Goal: Task Accomplishment & Management: Use online tool/utility

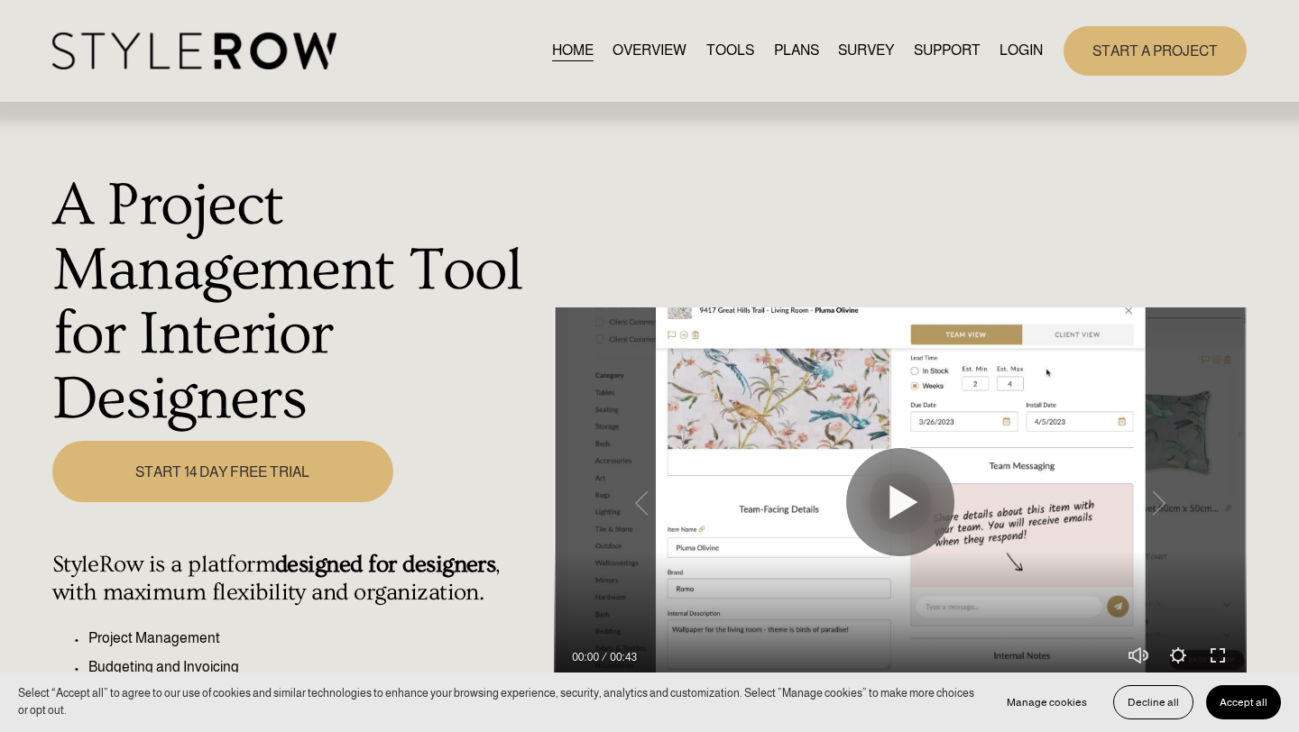
click at [1018, 55] on link "LOGIN" at bounding box center [1020, 51] width 43 height 24
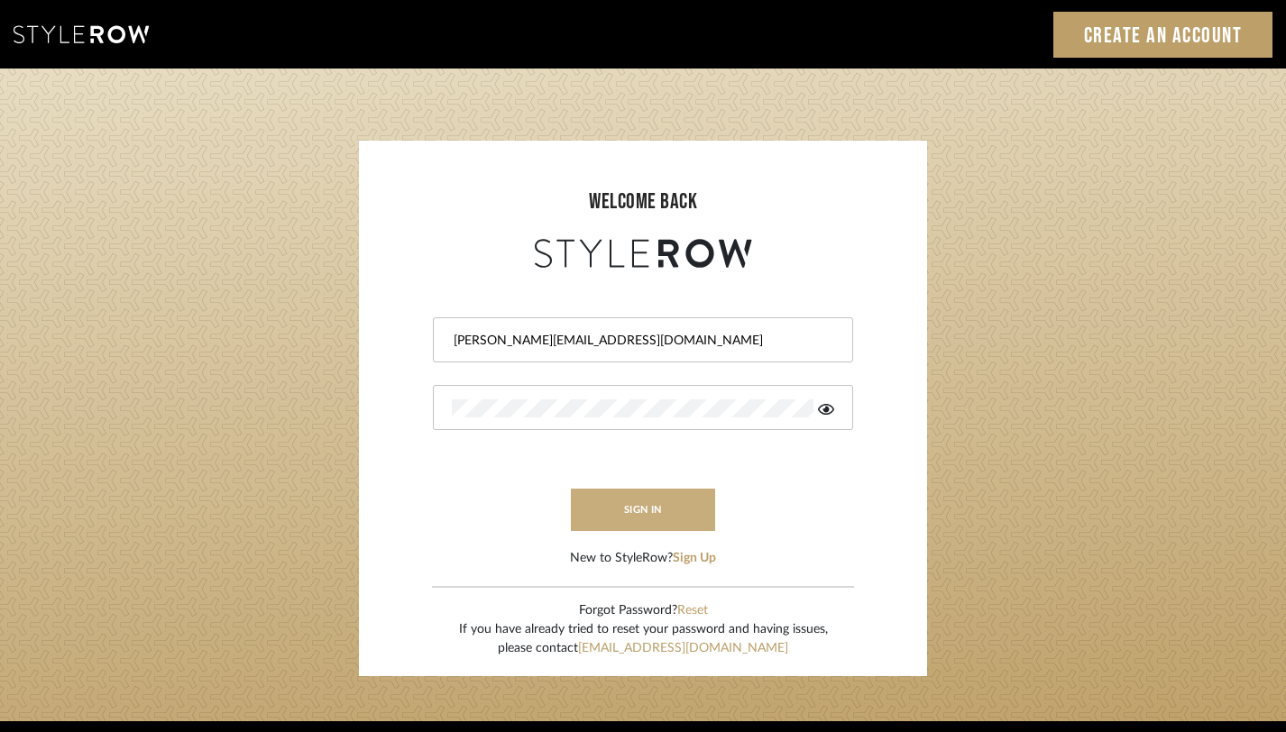
click at [628, 511] on button "sign in" at bounding box center [643, 510] width 144 height 42
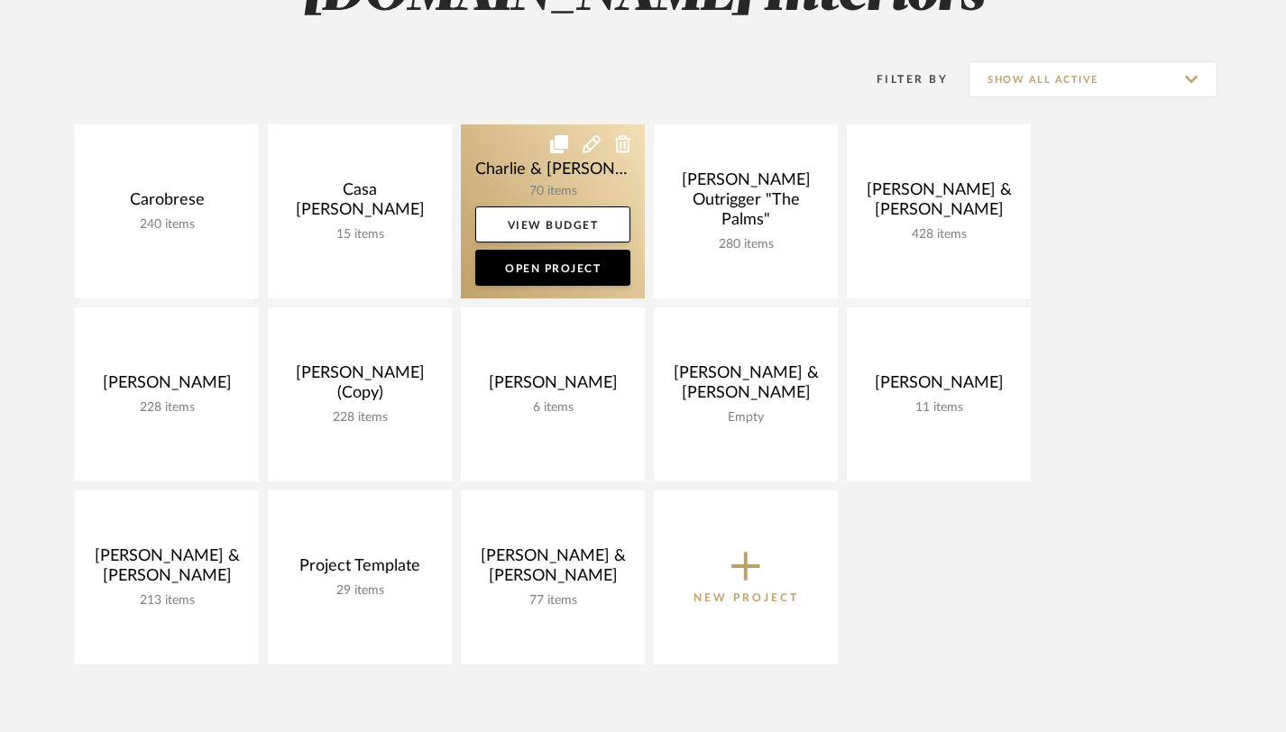
scroll to position [325, 0]
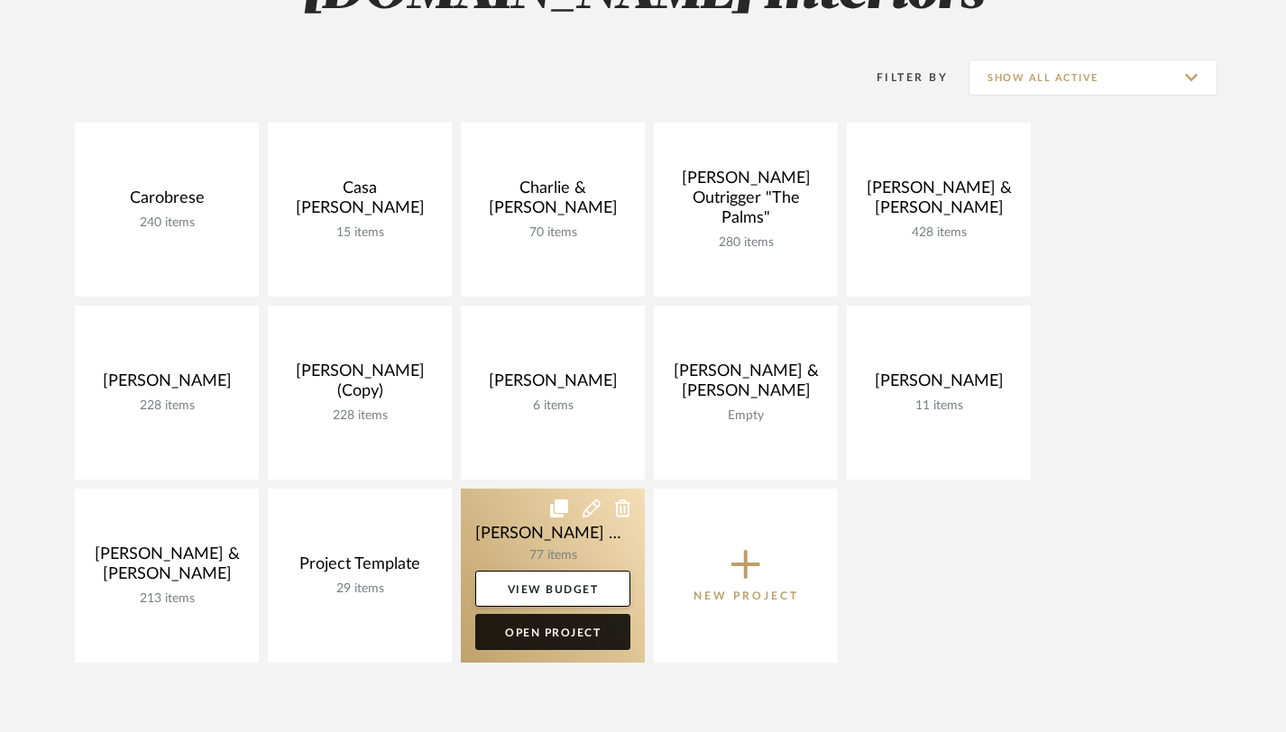
click at [568, 633] on link "Open Project" at bounding box center [552, 632] width 155 height 36
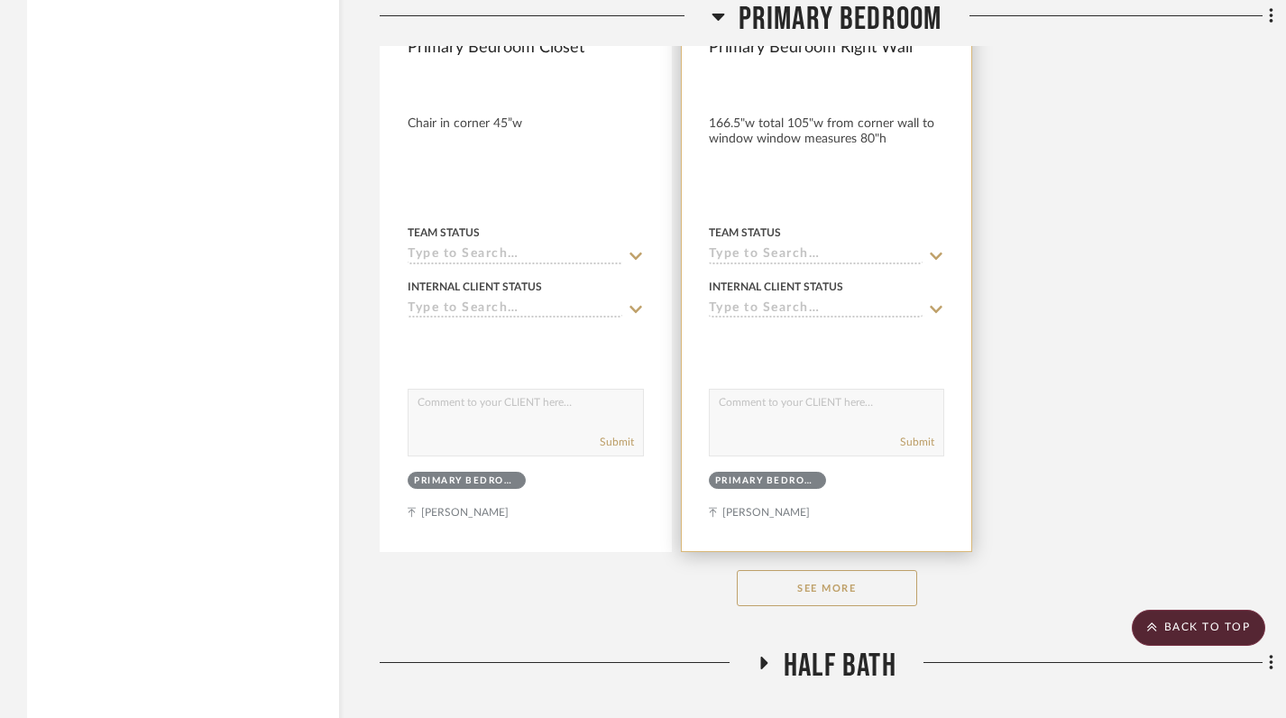
scroll to position [5975, 0]
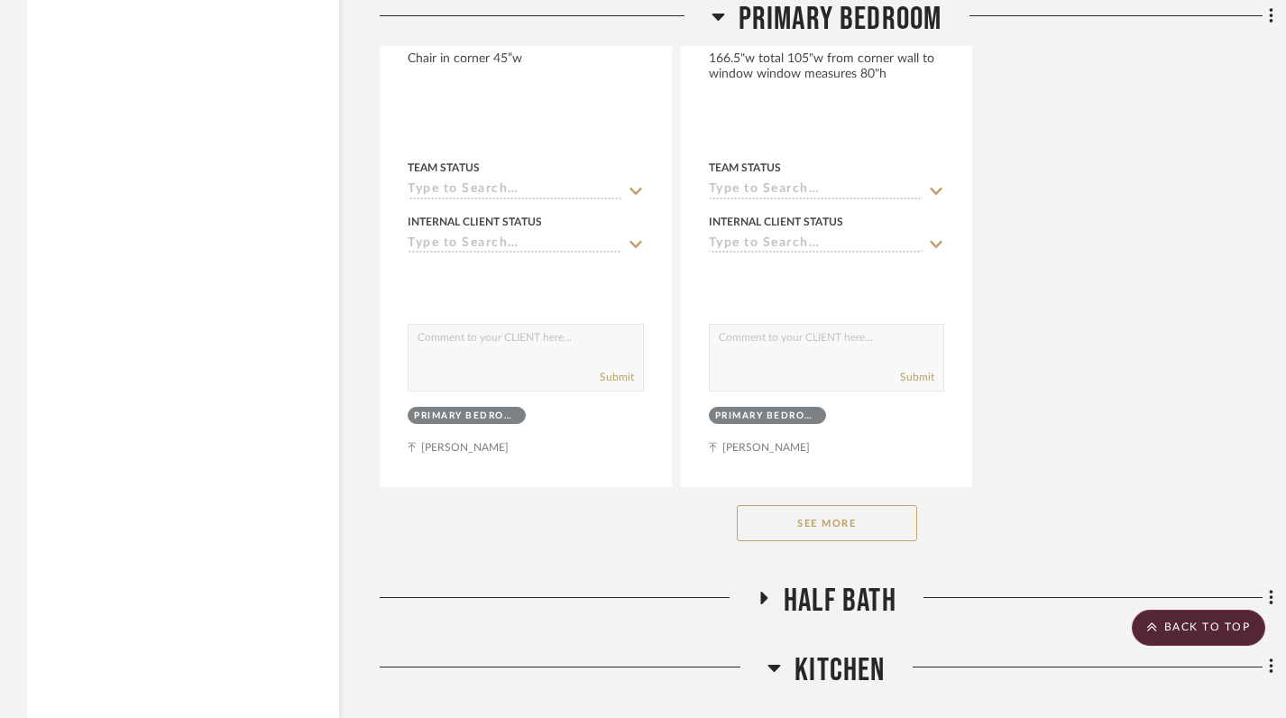
click at [826, 529] on button "See More" at bounding box center [827, 523] width 180 height 36
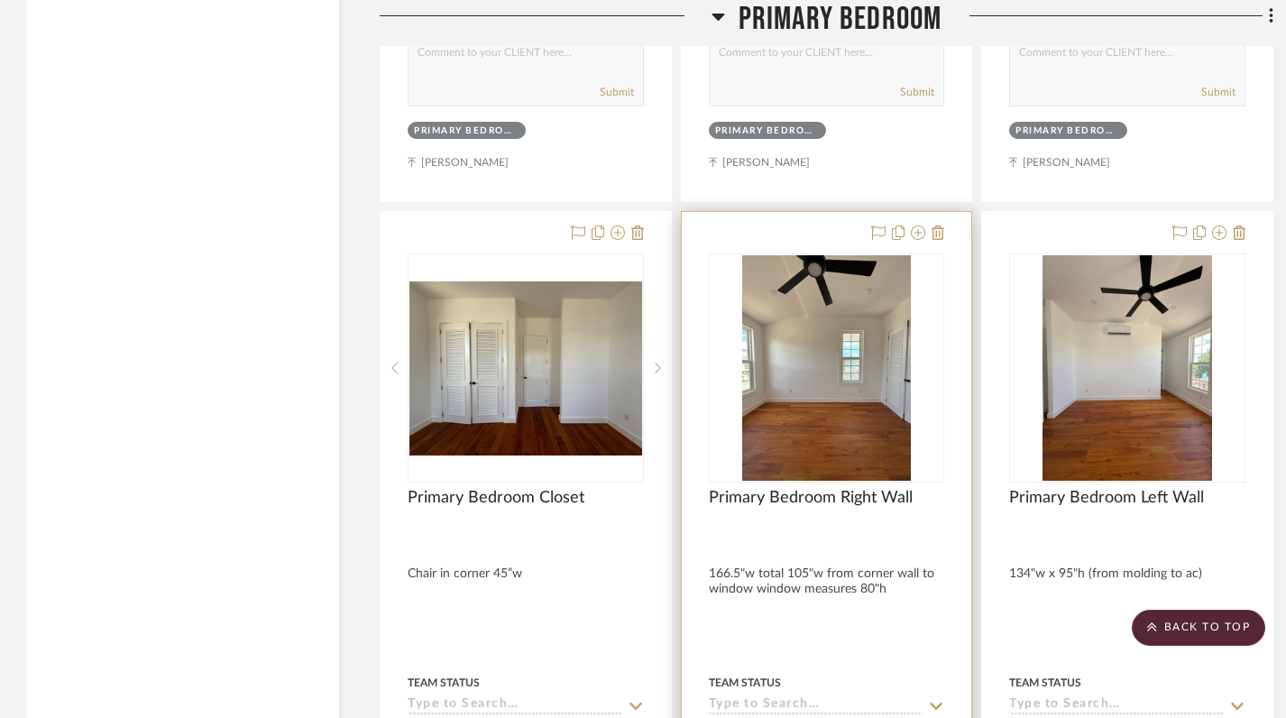
scroll to position [5460, 2]
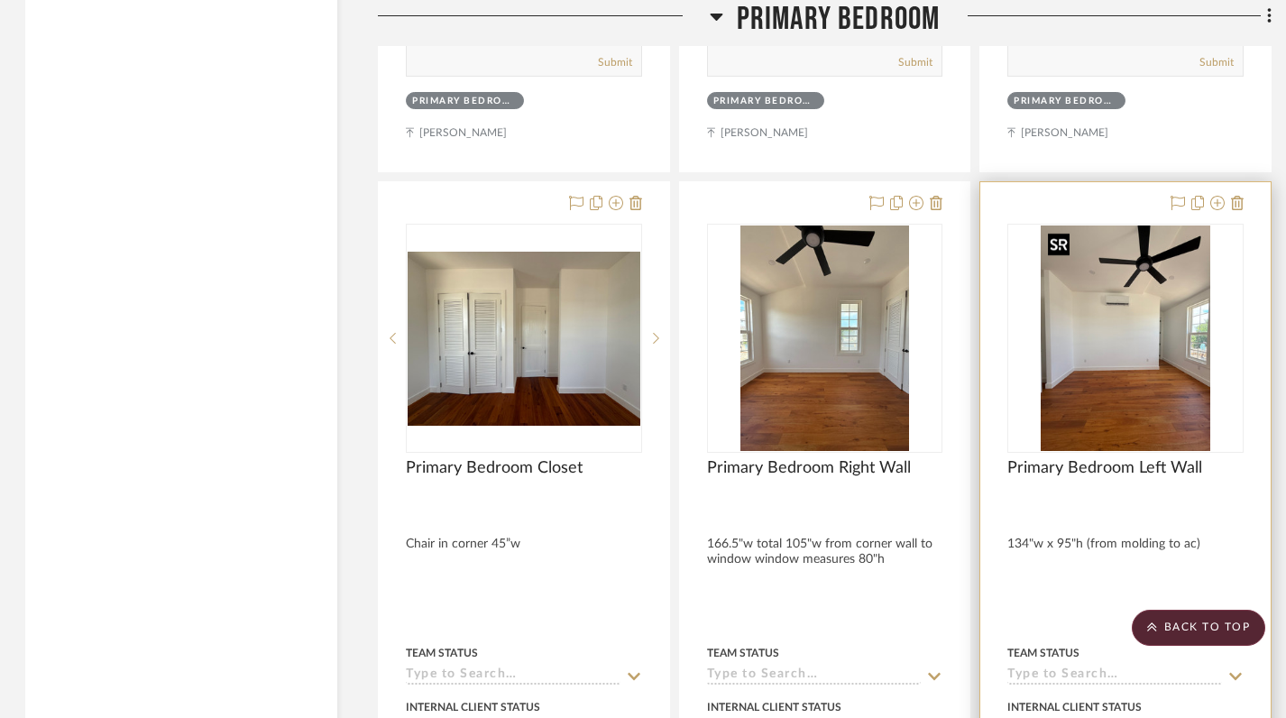
click at [1130, 382] on img "0" at bounding box center [1126, 337] width 170 height 225
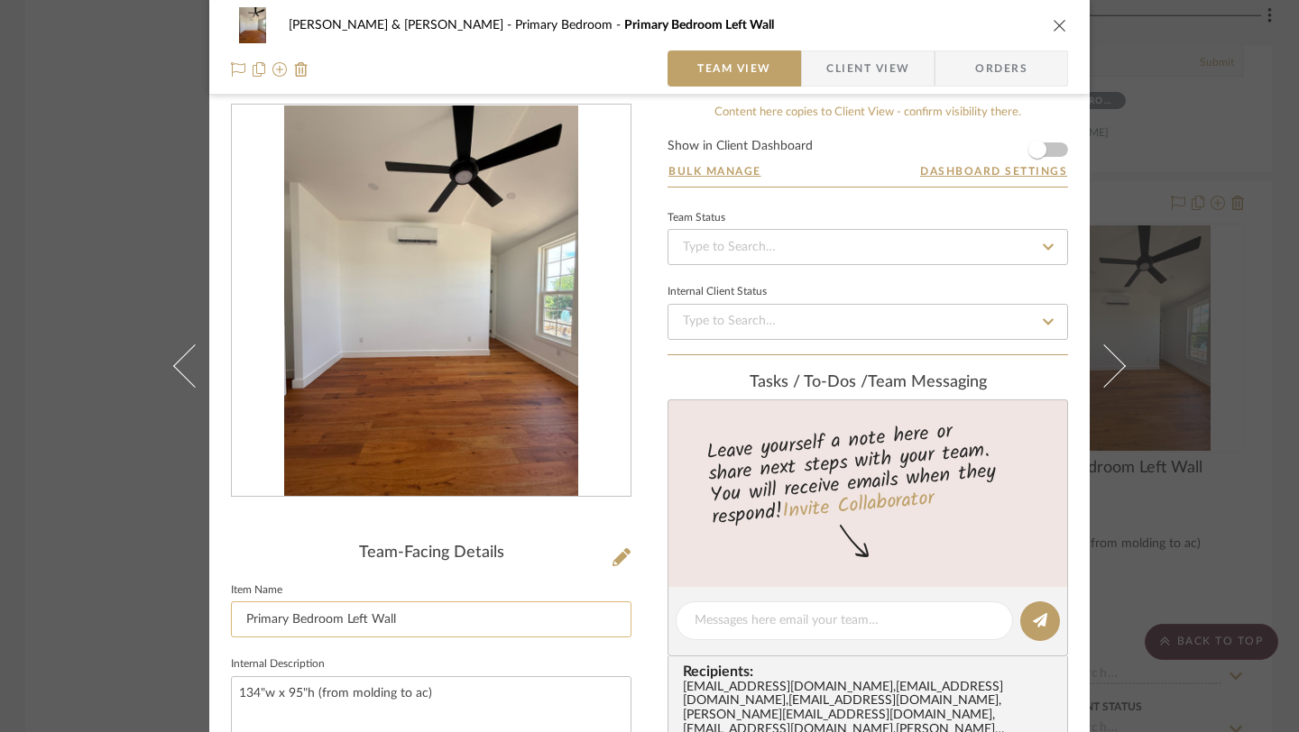
scroll to position [10, 0]
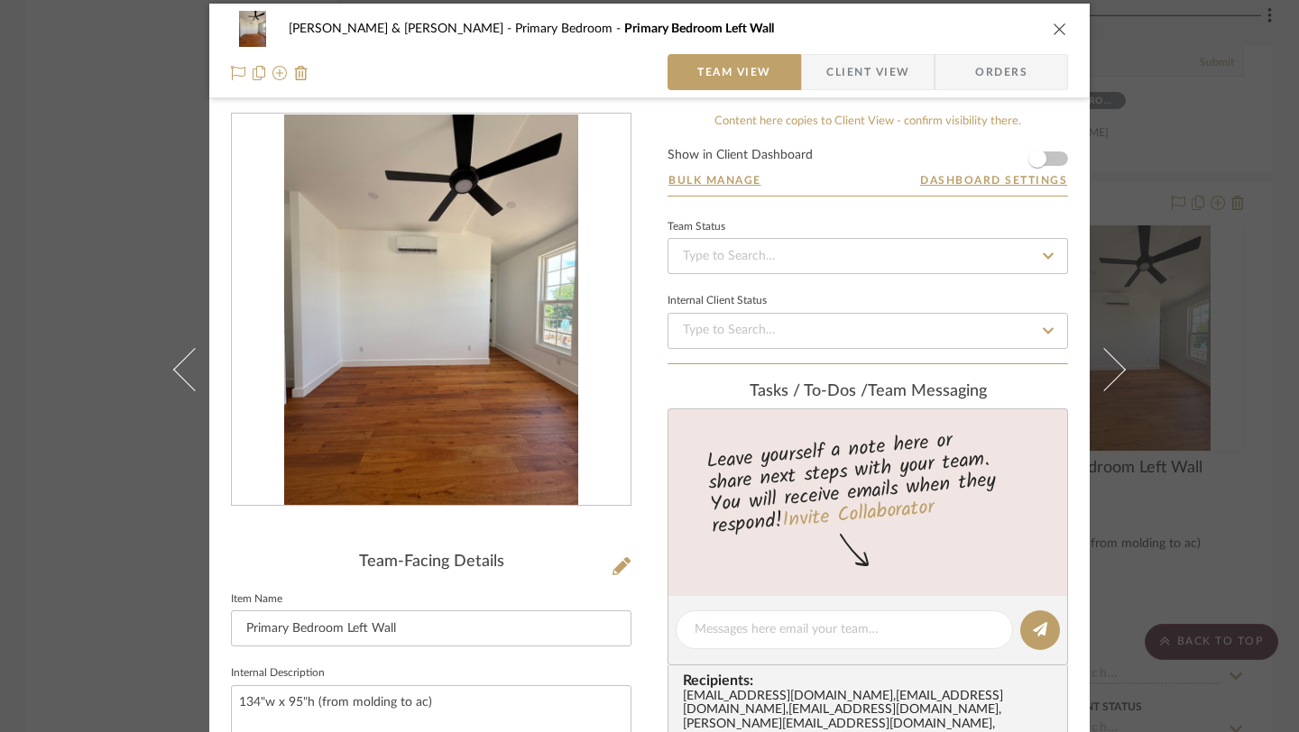
click at [1054, 28] on icon "close" at bounding box center [1060, 29] width 14 height 14
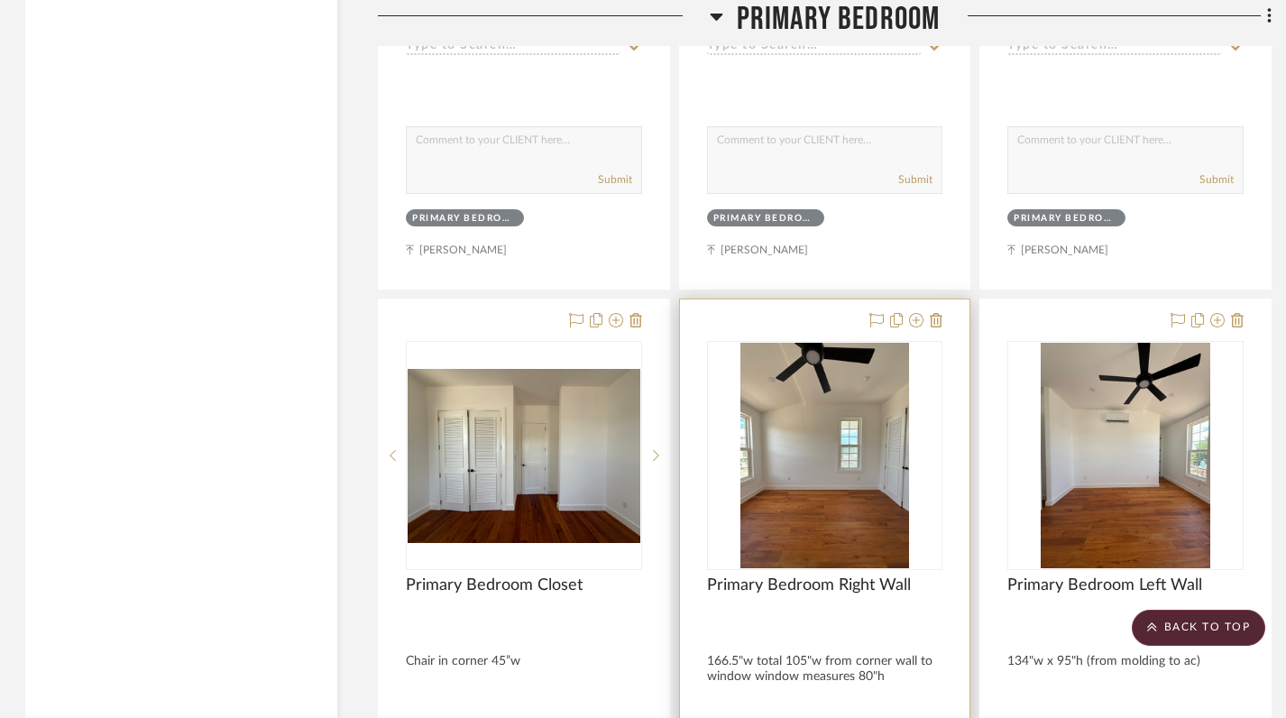
scroll to position [5370, 2]
